Goal: Information Seeking & Learning: Learn about a topic

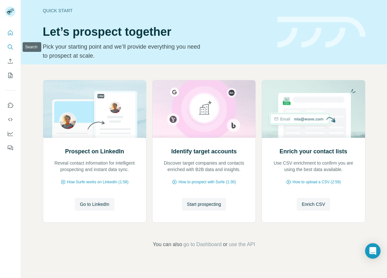
click at [9, 47] on icon "Search" at bounding box center [10, 47] width 6 height 6
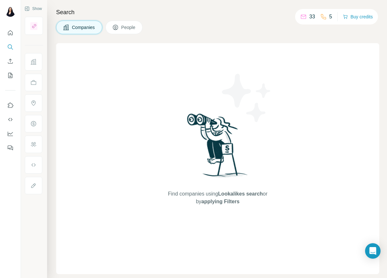
click at [71, 26] on button "Companies" at bounding box center [79, 28] width 46 height 14
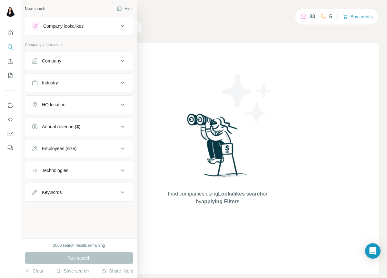
click at [44, 61] on div "Company" at bounding box center [51, 61] width 19 height 6
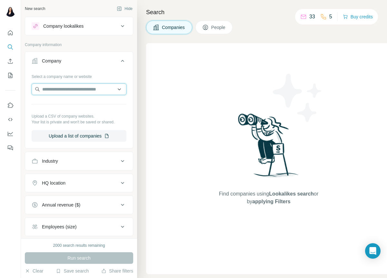
click at [50, 90] on input "text" at bounding box center [79, 89] width 95 height 12
paste input "**********"
type input "**********"
drag, startPoint x: 256, startPoint y: 69, endPoint x: 204, endPoint y: 40, distance: 59.5
click at [254, 67] on div "Find companies using Lookalikes search or by applying Filters" at bounding box center [268, 158] width 116 height 231
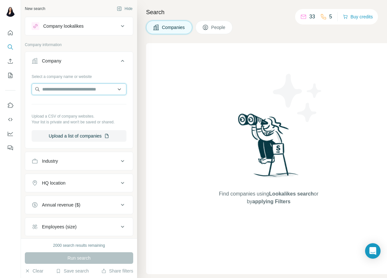
click at [68, 93] on input "text" at bounding box center [79, 89] width 95 height 12
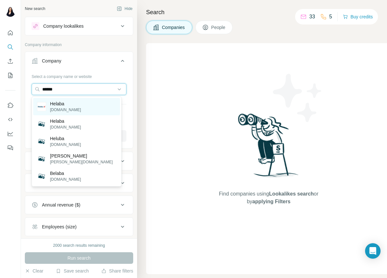
type input "******"
click at [55, 106] on p "Helaba" at bounding box center [65, 104] width 31 height 6
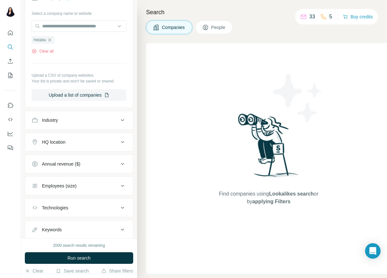
scroll to position [82, 0]
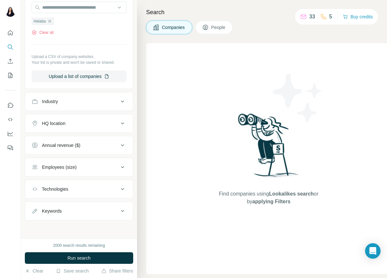
click at [95, 122] on div "HQ location" at bounding box center [75, 123] width 87 height 6
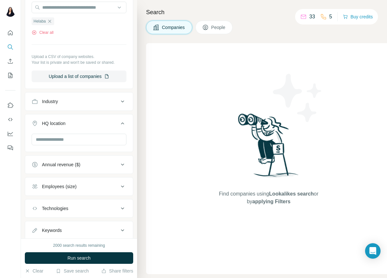
click at [95, 123] on div "HQ location" at bounding box center [75, 123] width 87 height 6
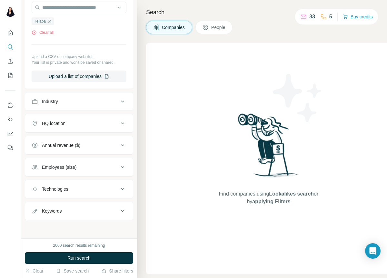
click at [99, 170] on div "Employees (size)" at bounding box center [75, 167] width 87 height 6
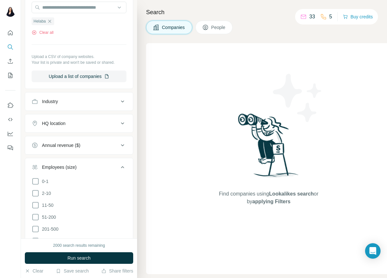
click at [100, 168] on div "Employees (size)" at bounding box center [75, 167] width 87 height 6
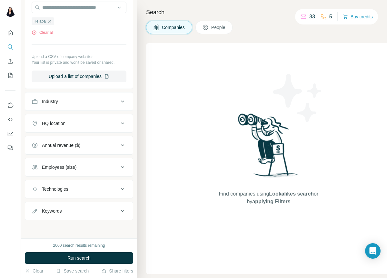
drag, startPoint x: 67, startPoint y: 255, endPoint x: 77, endPoint y: 245, distance: 14.4
click at [67, 255] on span "Run search" at bounding box center [78, 258] width 23 height 6
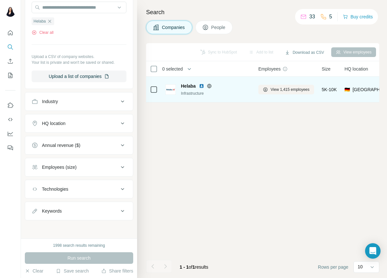
click at [203, 93] on div "Infrastructure" at bounding box center [216, 94] width 70 height 6
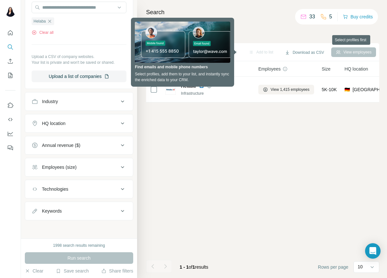
click at [361, 50] on div "View employees" at bounding box center [353, 52] width 45 height 10
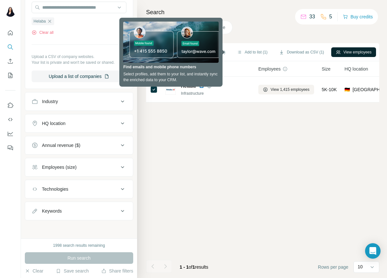
click at [361, 53] on button "View employees" at bounding box center [353, 52] width 45 height 10
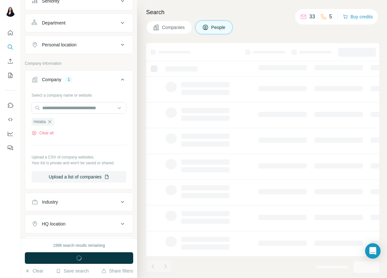
scroll to position [182, 0]
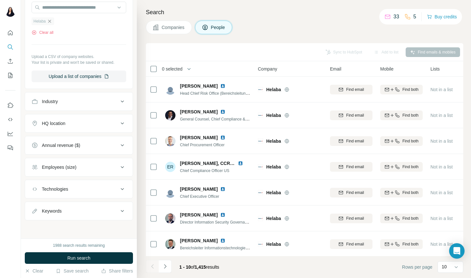
click at [51, 22] on icon "button" at bounding box center [49, 21] width 5 height 5
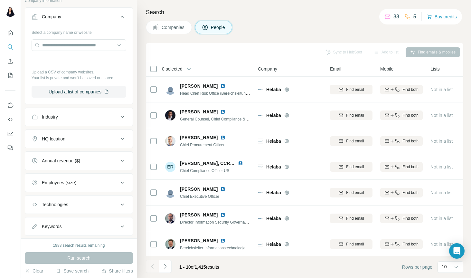
scroll to position [139, 0]
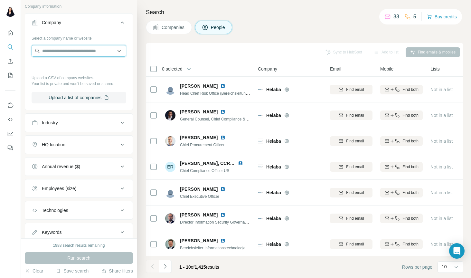
click at [69, 52] on input "text" at bounding box center [79, 51] width 95 height 12
paste input "**********"
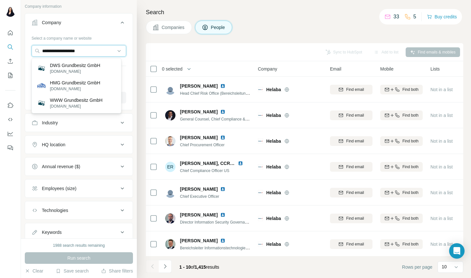
type input "**********"
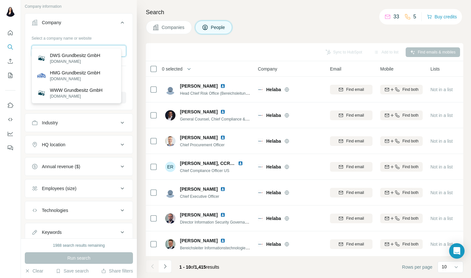
scroll to position [160, 0]
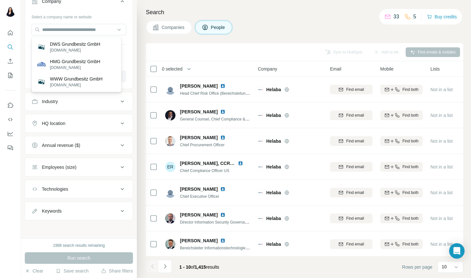
click at [100, 124] on div "HQ location" at bounding box center [75, 123] width 87 height 6
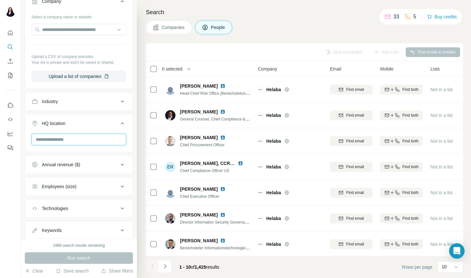
click at [76, 144] on input "text" at bounding box center [79, 140] width 95 height 12
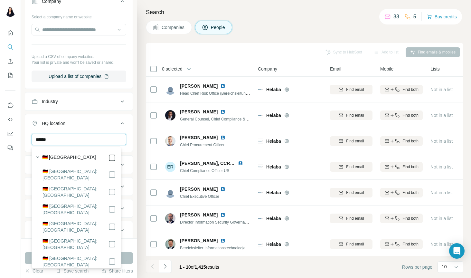
type input "******"
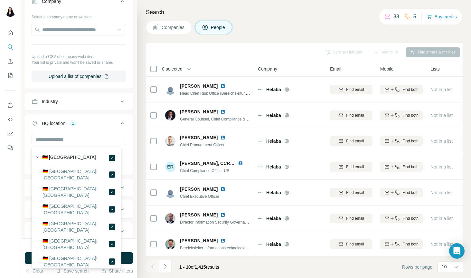
click at [127, 152] on div "[GEOGRAPHIC_DATA] Clear all" at bounding box center [79, 154] width 108 height 40
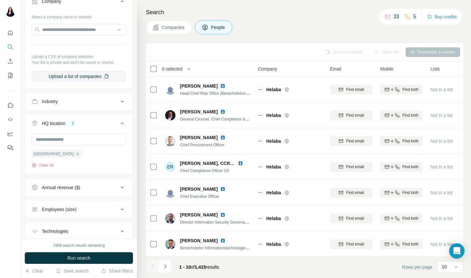
drag, startPoint x: 76, startPoint y: 260, endPoint x: 131, endPoint y: 236, distance: 59.9
click at [76, 260] on span "Run search" at bounding box center [78, 258] width 23 height 6
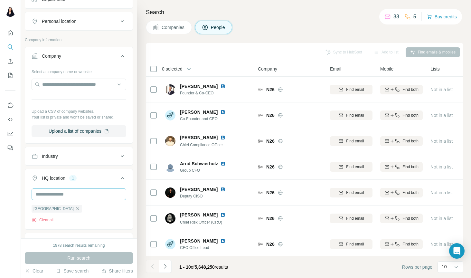
scroll to position [105, 0]
click at [61, 85] on input "text" at bounding box center [79, 85] width 95 height 12
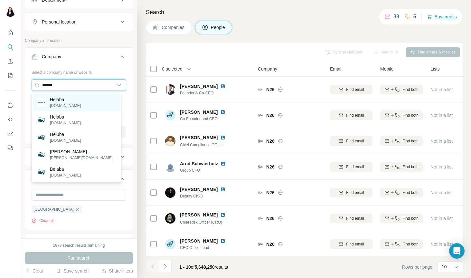
type input "******"
click at [70, 103] on p "[DOMAIN_NAME]" at bounding box center [65, 106] width 31 height 6
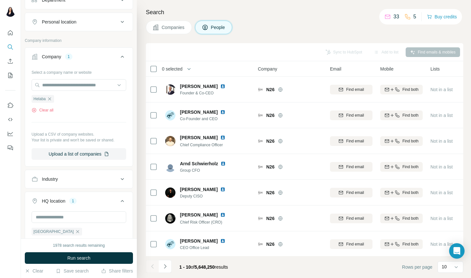
drag, startPoint x: 91, startPoint y: 257, endPoint x: 97, endPoint y: 253, distance: 7.2
click at [91, 257] on button "Run search" at bounding box center [79, 258] width 108 height 12
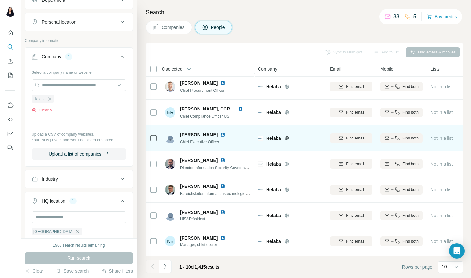
scroll to position [71, 0]
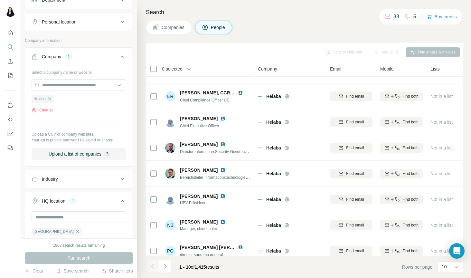
click at [215, 27] on span "People" at bounding box center [218, 27] width 15 height 6
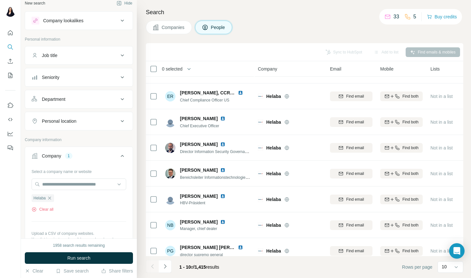
scroll to position [0, 0]
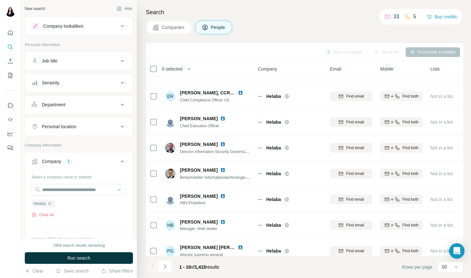
click at [96, 81] on div "Seniority" at bounding box center [75, 83] width 87 height 6
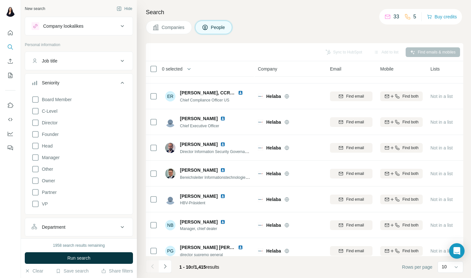
click at [96, 82] on div "Seniority" at bounding box center [75, 83] width 87 height 6
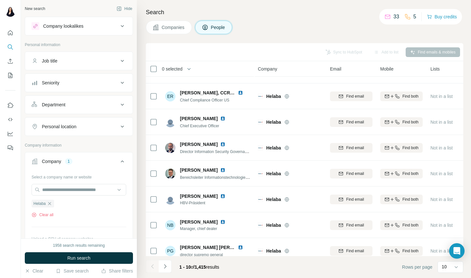
click at [108, 27] on div "Company lookalikes" at bounding box center [75, 26] width 87 height 8
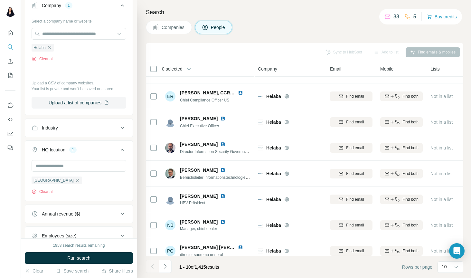
scroll to position [200, 0]
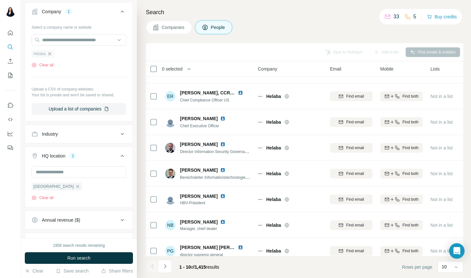
click at [52, 53] on icon "button" at bounding box center [49, 53] width 5 height 5
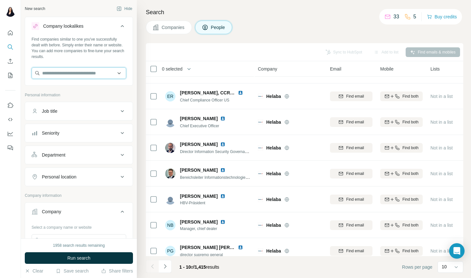
click at [45, 76] on input "text" at bounding box center [79, 73] width 95 height 12
type input "*********"
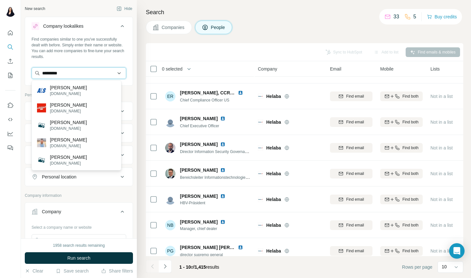
click at [114, 72] on input "*********" at bounding box center [79, 73] width 95 height 12
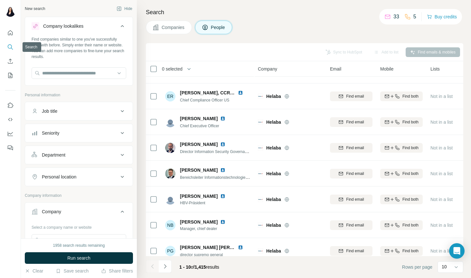
click at [8, 45] on icon "Search" at bounding box center [10, 47] width 6 height 6
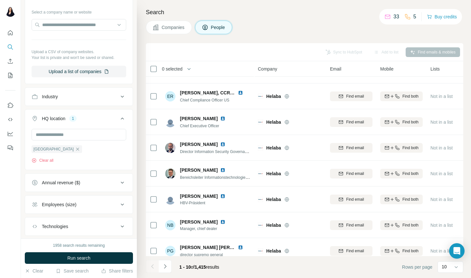
scroll to position [253, 0]
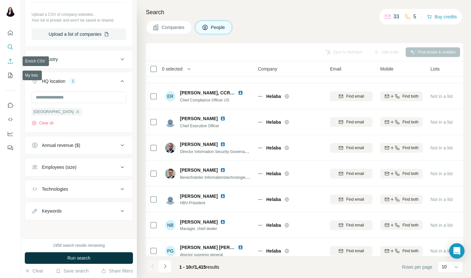
click at [8, 53] on nav at bounding box center [10, 54] width 10 height 54
drag, startPoint x: 8, startPoint y: 63, endPoint x: 12, endPoint y: 75, distance: 13.1
click at [8, 63] on icon "Enrich CSV" at bounding box center [10, 61] width 5 height 5
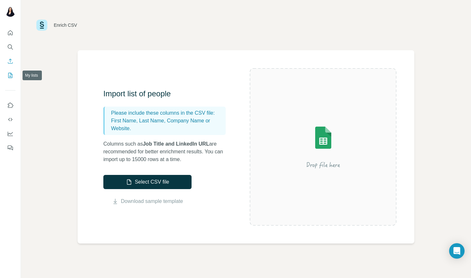
click at [8, 75] on icon "My lists" at bounding box center [10, 75] width 4 height 5
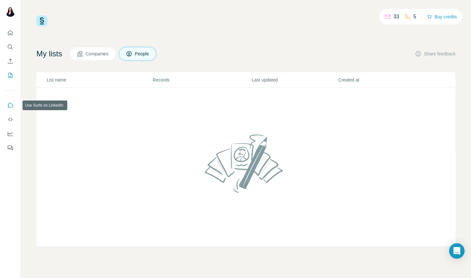
click at [10, 105] on icon "Use Surfe on LinkedIn" at bounding box center [10, 105] width 6 height 6
click at [12, 34] on icon "Quick start" at bounding box center [10, 33] width 6 height 6
